Goal: Task Accomplishment & Management: Complete application form

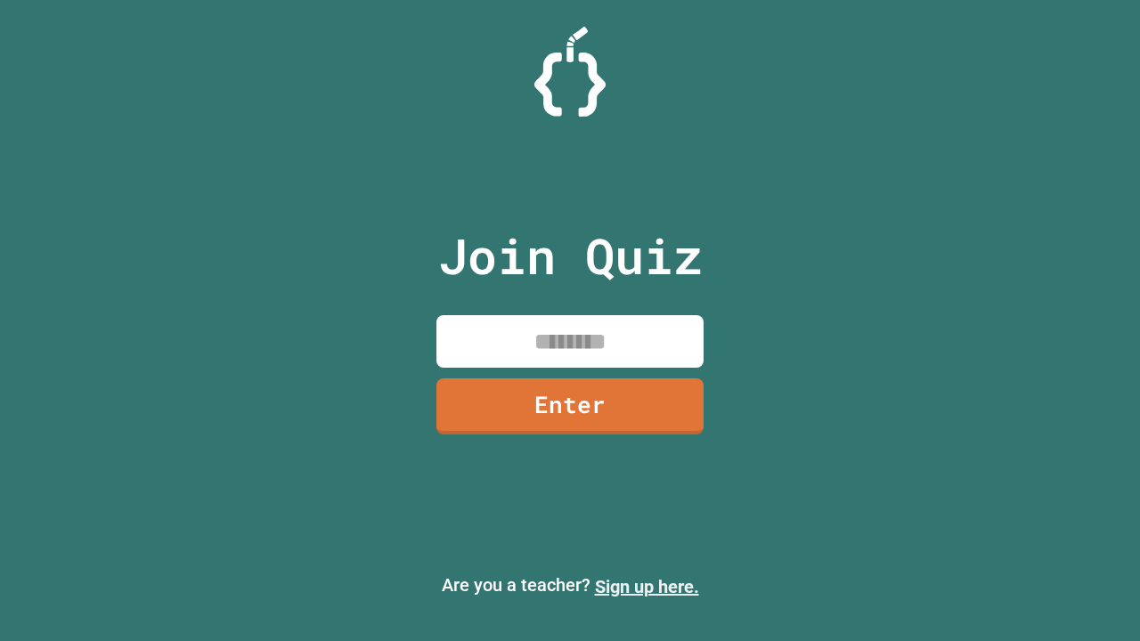
click at [646, 587] on link "Sign up here." at bounding box center [647, 586] width 104 height 21
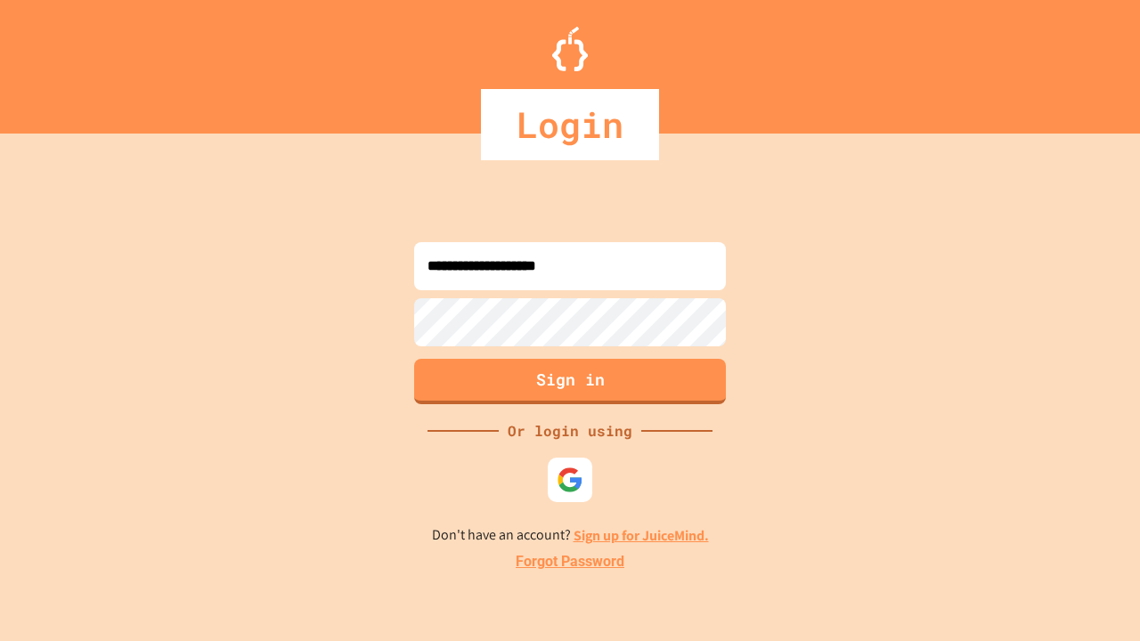
type input "**********"
